Goal: Task Accomplishment & Management: Complete application form

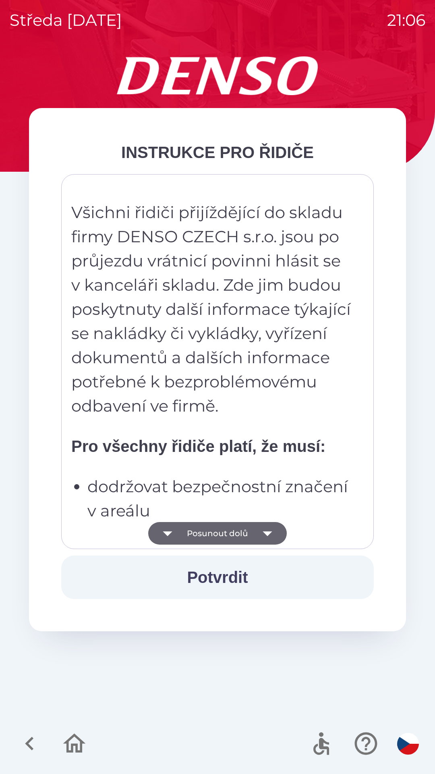
click at [228, 532] on button "Posunout dolů" at bounding box center [217, 533] width 139 height 23
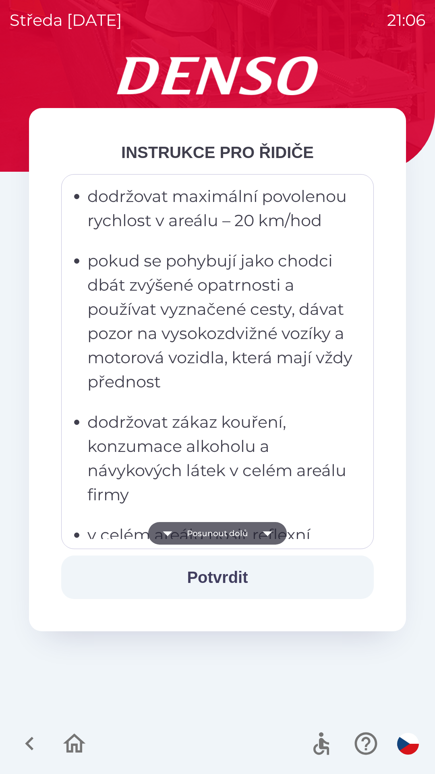
click at [231, 538] on button "Posunout dolů" at bounding box center [217, 533] width 139 height 23
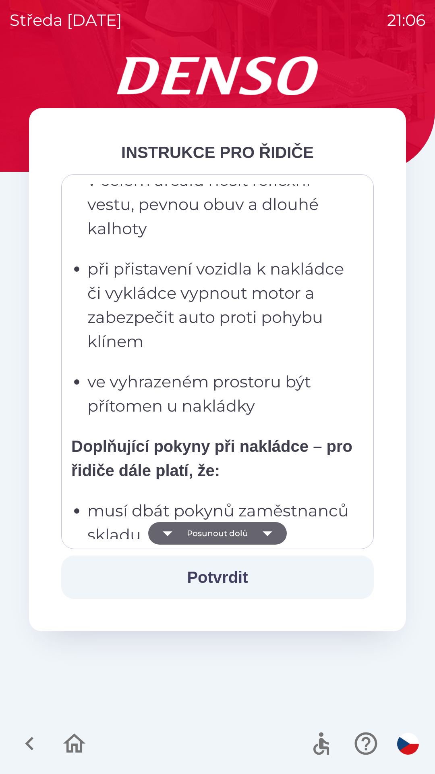
click at [228, 533] on button "Posunout dolů" at bounding box center [217, 533] width 139 height 23
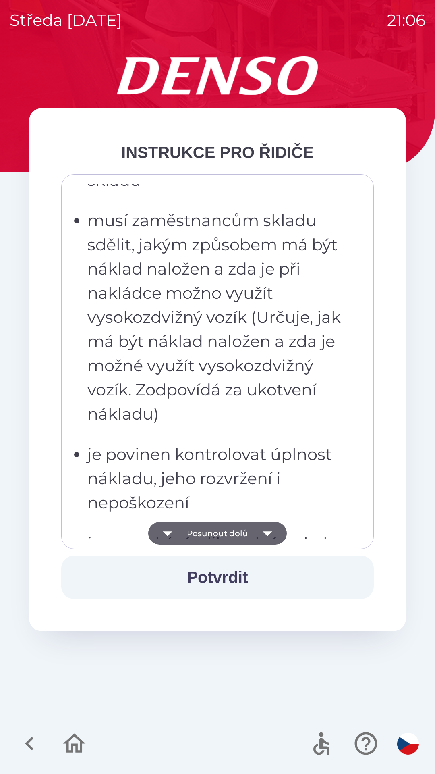
click at [224, 538] on button "Posunout dolů" at bounding box center [217, 533] width 139 height 23
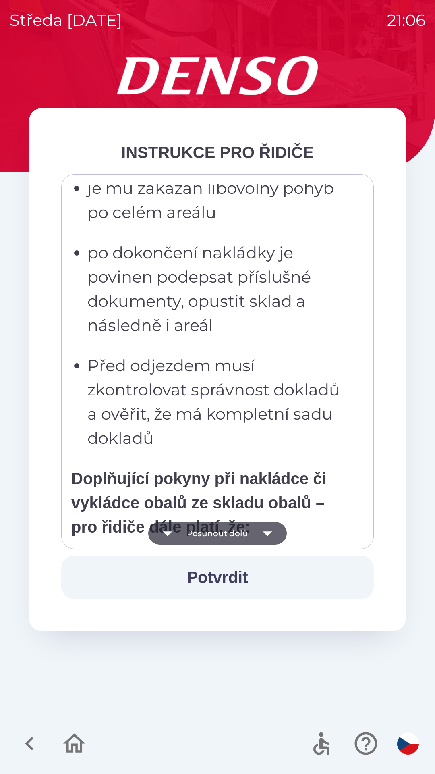
click at [235, 536] on button "Posunout dolů" at bounding box center [217, 533] width 139 height 23
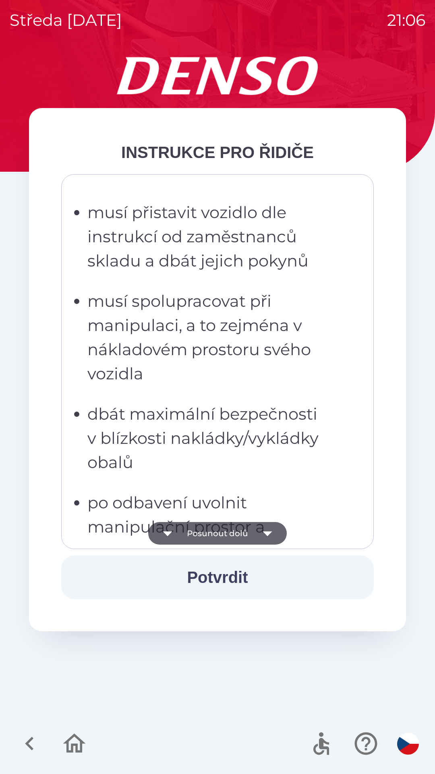
click at [240, 534] on button "Posunout dolů" at bounding box center [217, 533] width 139 height 23
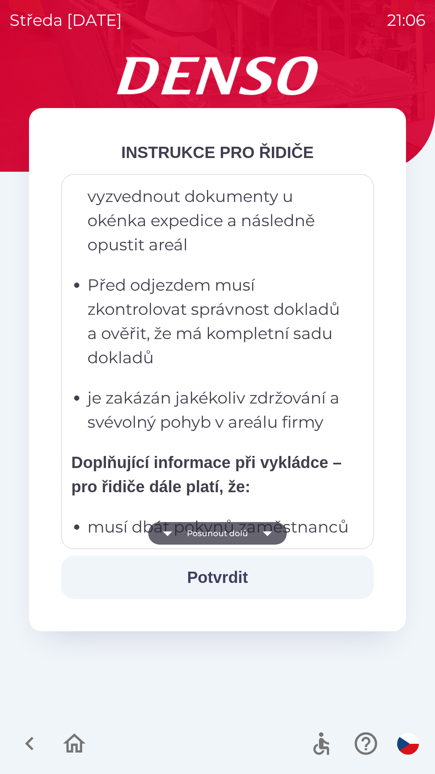
click at [247, 534] on button "Posunout dolů" at bounding box center [217, 533] width 139 height 23
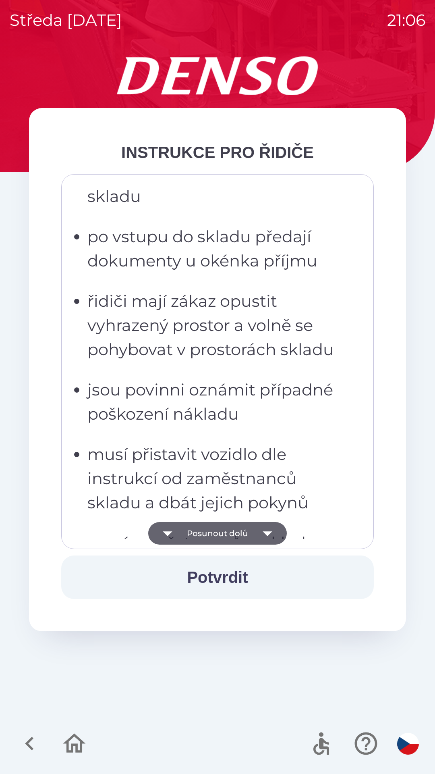
click at [251, 530] on button "Posunout dolů" at bounding box center [217, 533] width 139 height 23
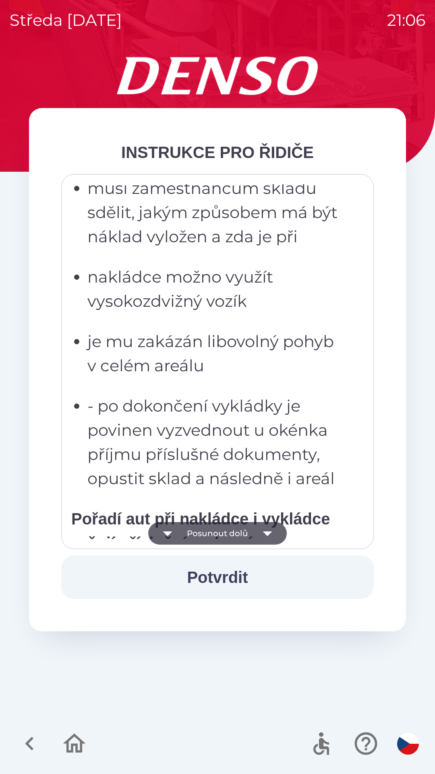
click at [257, 531] on icon "button" at bounding box center [267, 533] width 23 height 23
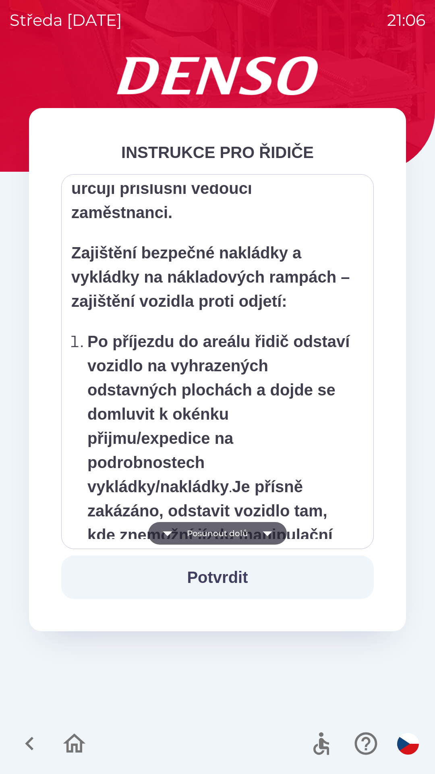
click at [266, 532] on icon "button" at bounding box center [267, 533] width 9 height 5
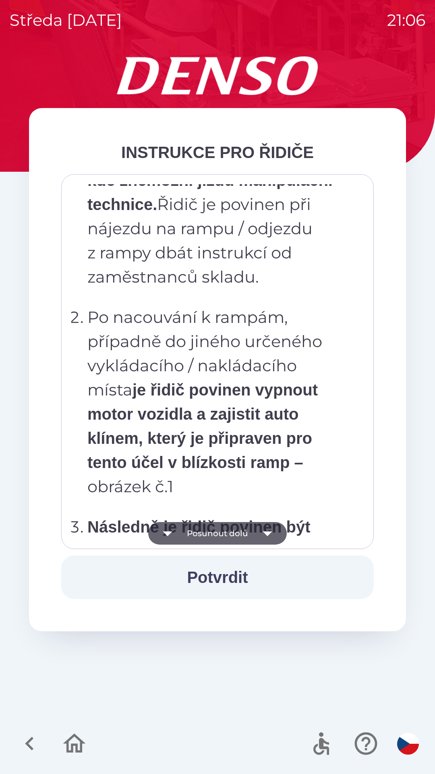
click at [269, 533] on icon "button" at bounding box center [267, 533] width 9 height 5
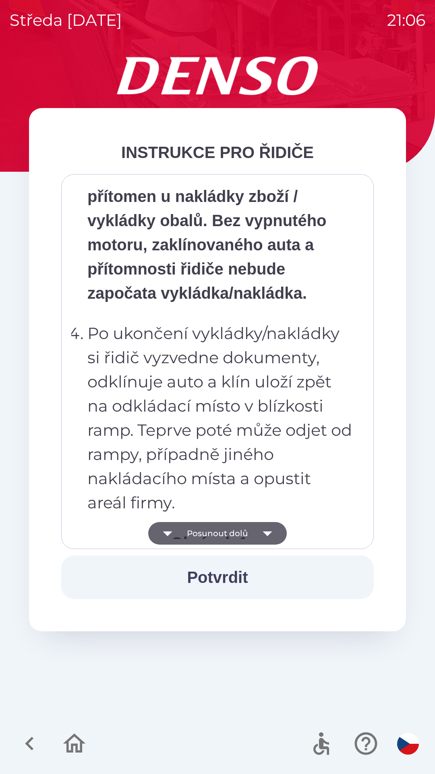
click at [267, 532] on icon "button" at bounding box center [267, 533] width 9 height 5
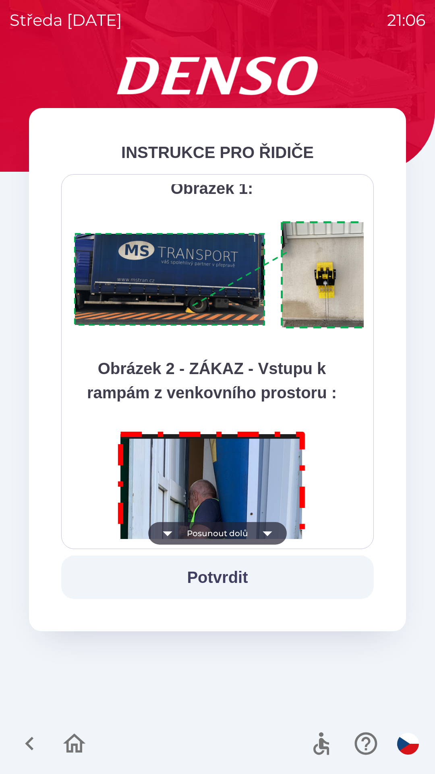
click at [263, 537] on icon "button" at bounding box center [267, 533] width 23 height 23
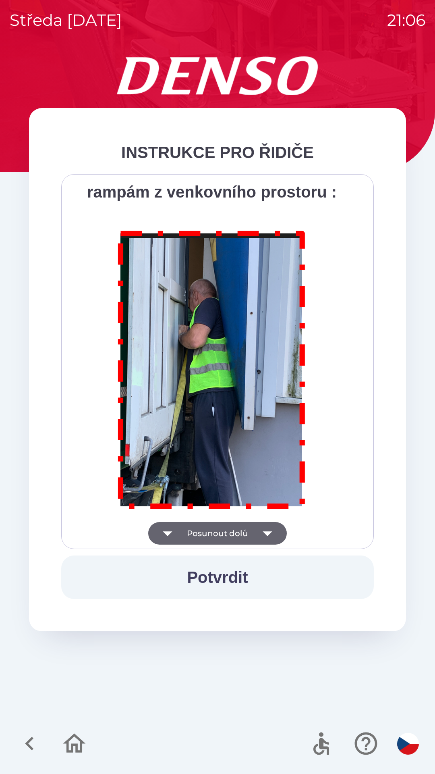
click at [260, 537] on div "Všichni řidiči přijíždějící do skladu firmy DENSO CZECH s.r.o. jsou po průjezdu…" at bounding box center [217, 361] width 293 height 355
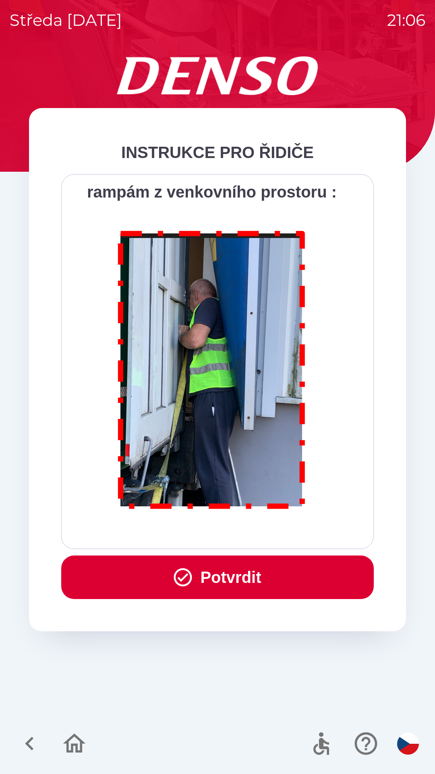
click at [256, 536] on div "Všichni řidiči přijíždějící do skladu firmy DENSO CZECH s.r.o. jsou po průjezdu…" at bounding box center [217, 361] width 293 height 355
click at [255, 538] on div "Všichni řidiči přijíždějící do skladu firmy DENSO CZECH s.r.o. jsou po průjezdu…" at bounding box center [217, 361] width 293 height 355
click at [259, 538] on div "Všichni řidiči přijíždějící do skladu firmy DENSO CZECH s.r.o. jsou po průjezdu…" at bounding box center [217, 361] width 293 height 355
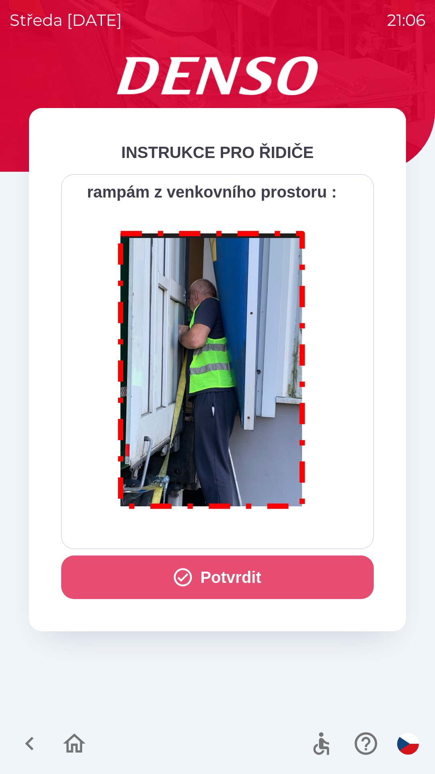
click at [258, 571] on button "Potvrdit" at bounding box center [217, 577] width 313 height 44
click at [258, 572] on div "INSTRUKCE PRO ŘIDIČE Všichni řidiči přijíždějící do skladu firmy DENSO CZECH s.…" at bounding box center [218, 414] width 416 height 717
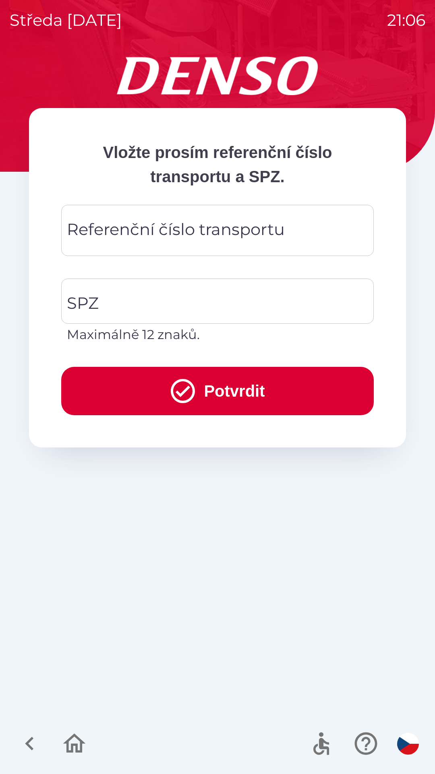
click at [257, 572] on div "Vložte prosím referenční číslo transportu a SPZ. Referenční číslo transportu Re…" at bounding box center [218, 414] width 416 height 717
click at [255, 561] on div "Vložte prosím referenční číslo transportu a SPZ. Referenční číslo transportu Re…" at bounding box center [218, 414] width 416 height 717
click at [227, 238] on div "Referenční číslo transportu Referenční číslo transportu" at bounding box center [217, 230] width 313 height 51
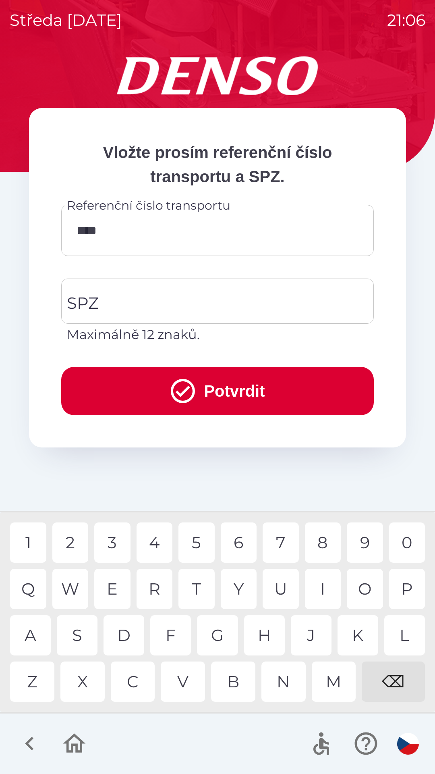
click at [323, 541] on div "8" at bounding box center [323, 542] width 36 height 40
click at [77, 544] on div "2" at bounding box center [70, 542] width 36 height 40
type input "*********"
click at [199, 309] on input "SPZ" at bounding box center [211, 301] width 293 height 38
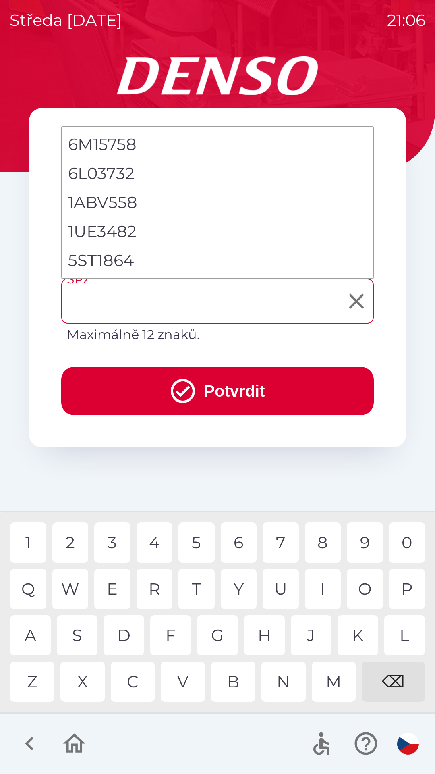
click at [116, 262] on li "5ST1864" at bounding box center [218, 260] width 312 height 29
type input "*******"
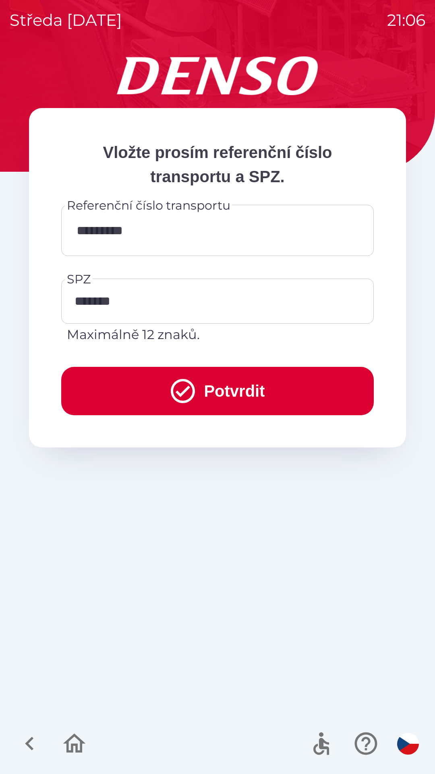
click at [194, 386] on icon "submit" at bounding box center [182, 390] width 29 height 29
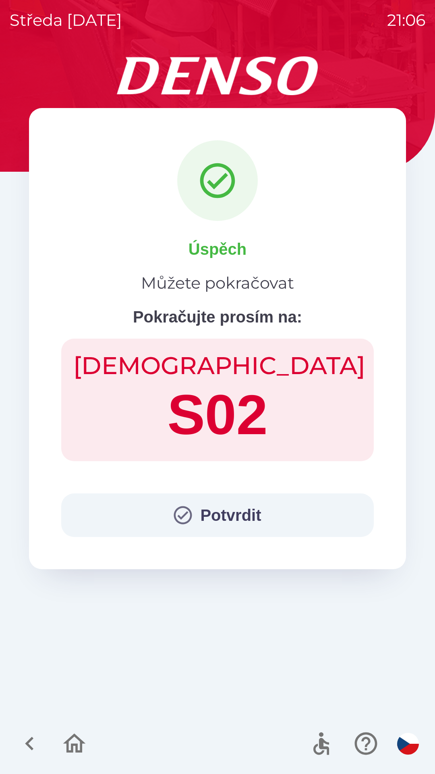
click at [198, 503] on button "Potvrdit" at bounding box center [217, 515] width 313 height 44
